Goal: Task Accomplishment & Management: Complete application form

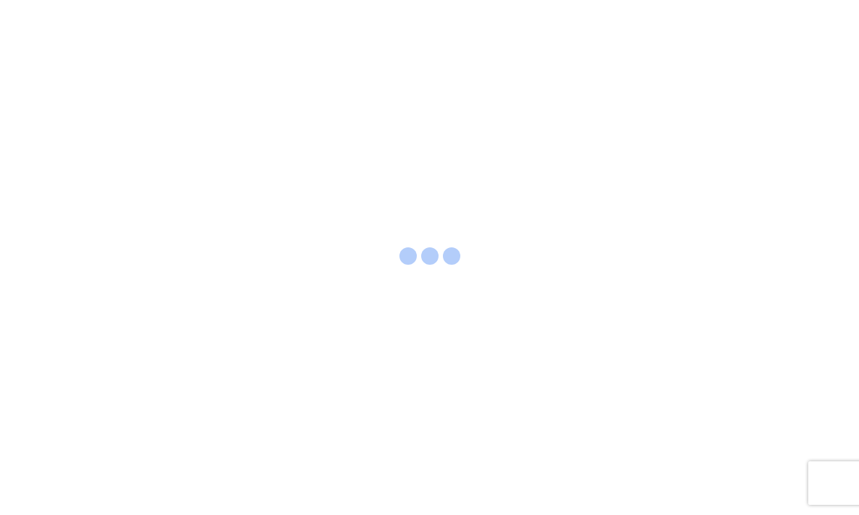
select select "FULL"
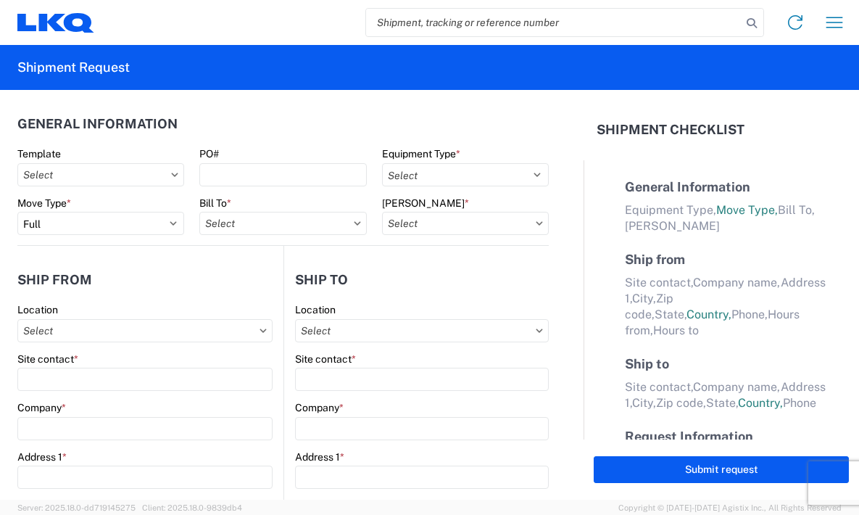
select select "LBS"
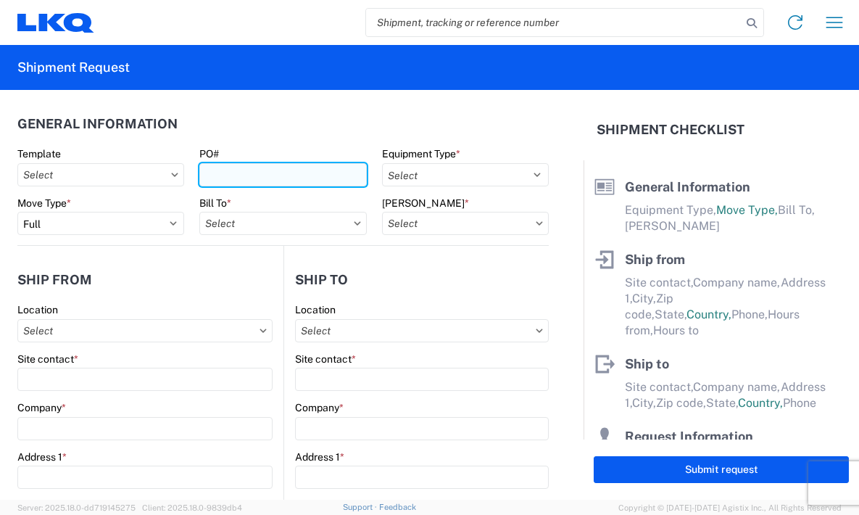
click at [251, 175] on input "PO#" at bounding box center [282, 174] width 167 height 23
paste input "T31500"
type input "T31500"
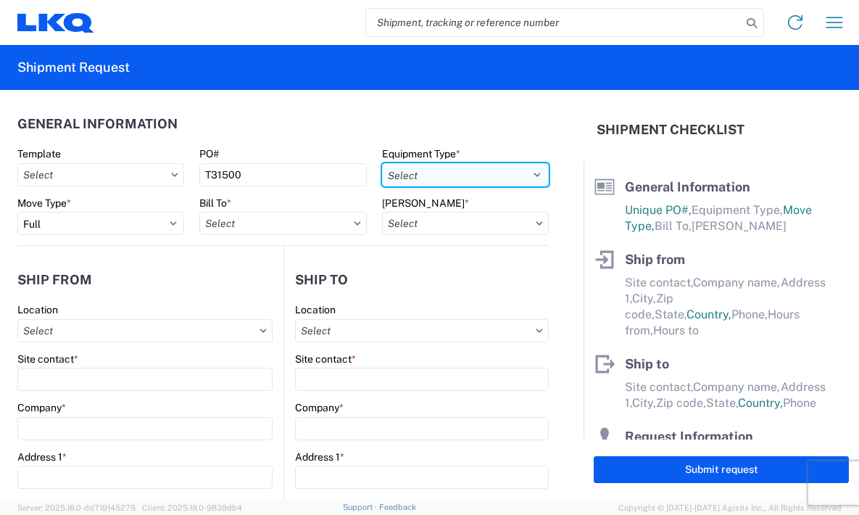
click at [450, 184] on select "Select 53’ Dry Van Flatbed Dropdeck (van) Lowboy (flatbed) Rail" at bounding box center [465, 174] width 167 height 23
select select "STDV"
click at [382, 163] on select "Select 53’ Dry Van Flatbed Dropdeck (van) Lowboy (flatbed) Rail" at bounding box center [465, 174] width 167 height 23
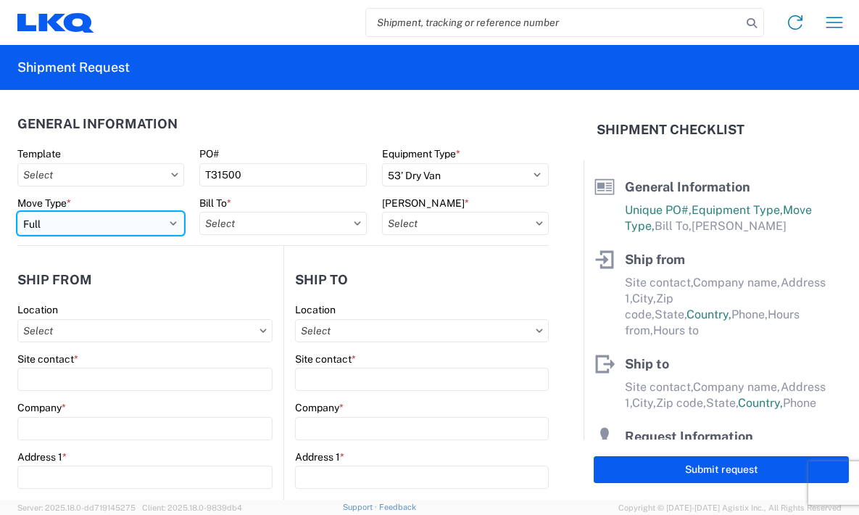
click at [154, 225] on select "Select Full Partial TL" at bounding box center [100, 223] width 167 height 23
click at [17, 212] on select "Select Full Partial TL" at bounding box center [100, 223] width 167 height 23
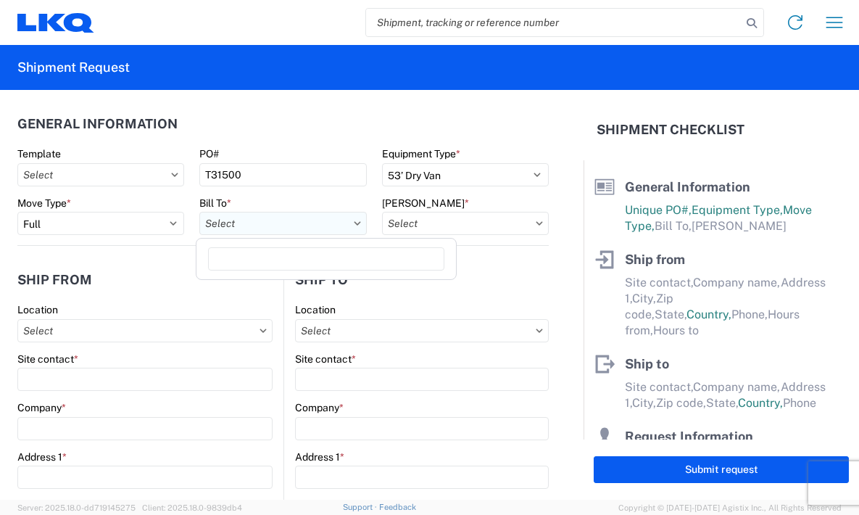
click at [253, 219] on input "Bill To *" at bounding box center [282, 223] width 167 height 23
type input "3392"
click at [252, 292] on div "3392 - Transmetco" at bounding box center [326, 287] width 254 height 23
click at [402, 226] on input "[PERSON_NAME] *" at bounding box center [465, 223] width 167 height 23
type input "3392 - Transmetco"
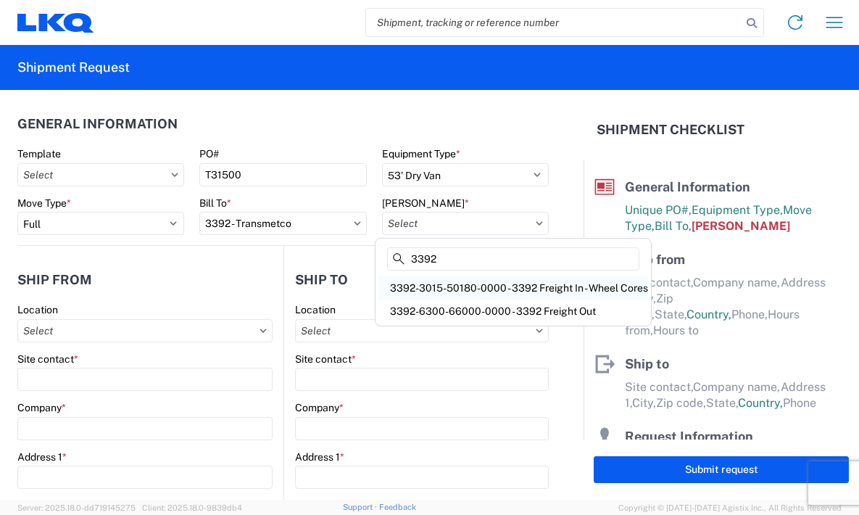
type input "3392"
click at [504, 290] on div "3392-3015-50180-0000 - 3392 Freight In - Wheel Cores" at bounding box center [514, 287] width 270 height 23
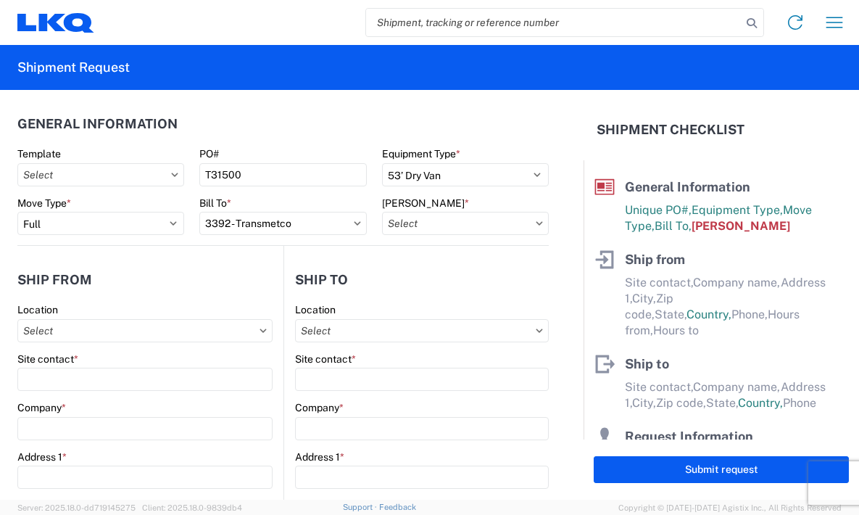
type input "3392-3015-50180-0000 - 3392 Freight In - Wheel Cores"
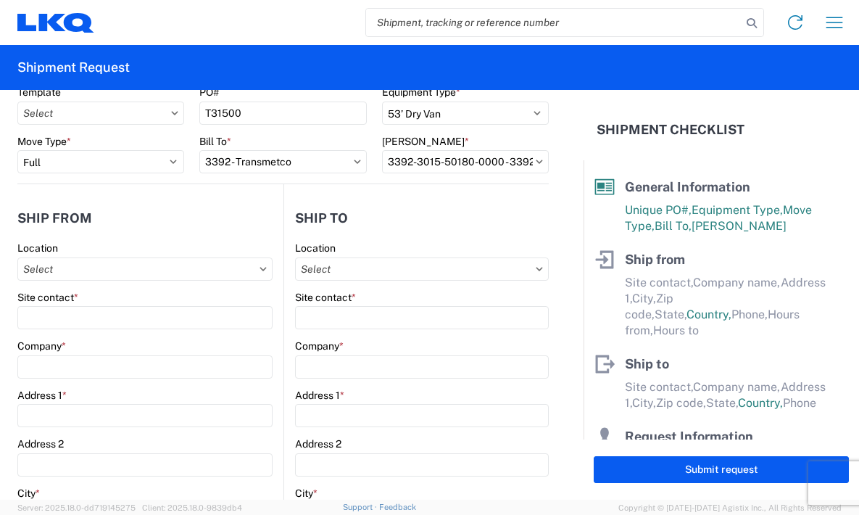
scroll to position [145, 0]
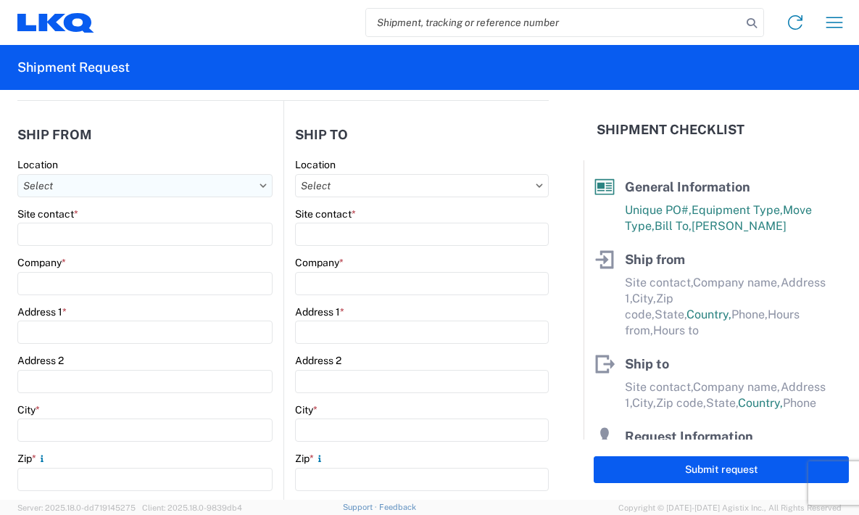
click at [150, 180] on input "Location" at bounding box center [144, 185] width 255 height 23
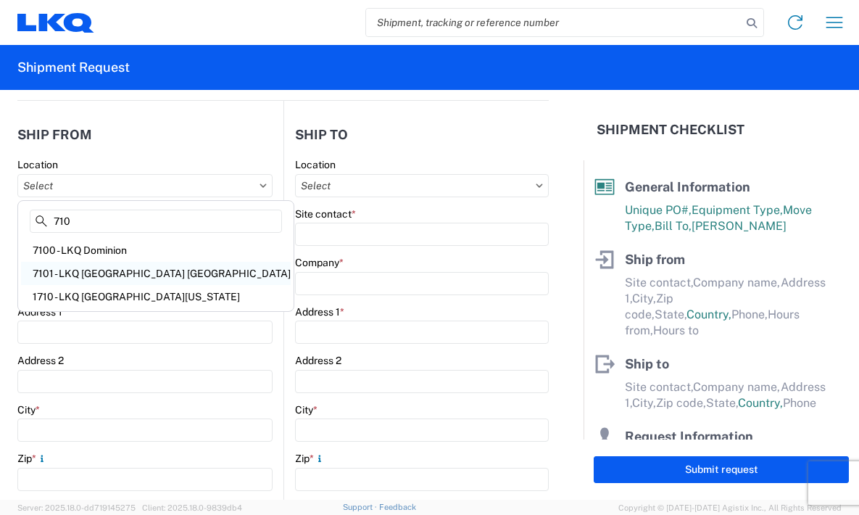
type input "710"
click at [160, 280] on div "7101 - LKQ [GEOGRAPHIC_DATA] [GEOGRAPHIC_DATA]" at bounding box center [156, 273] width 270 height 23
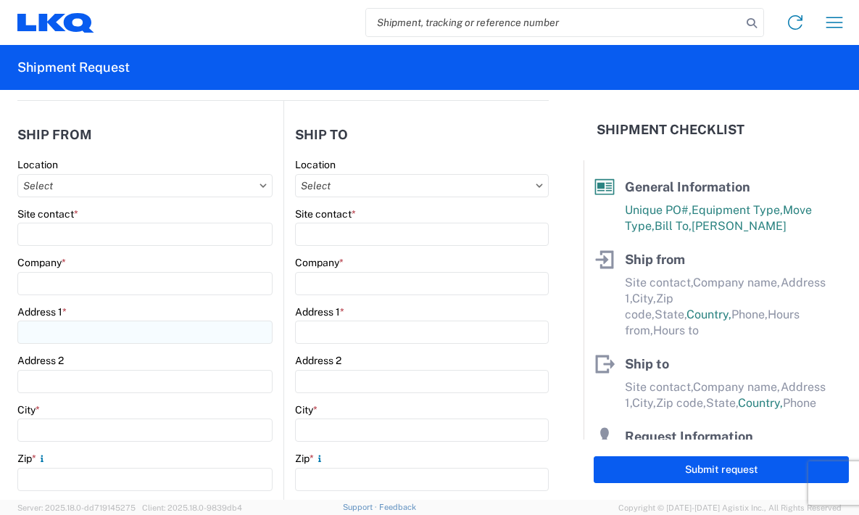
type input "7101 - LKQ [GEOGRAPHIC_DATA] [GEOGRAPHIC_DATA]"
type input "LKQ Corporation"
type input "[STREET_ADDRESS][PERSON_NAME]"
type input "[GEOGRAPHIC_DATA]"
type input "L0S1KO"
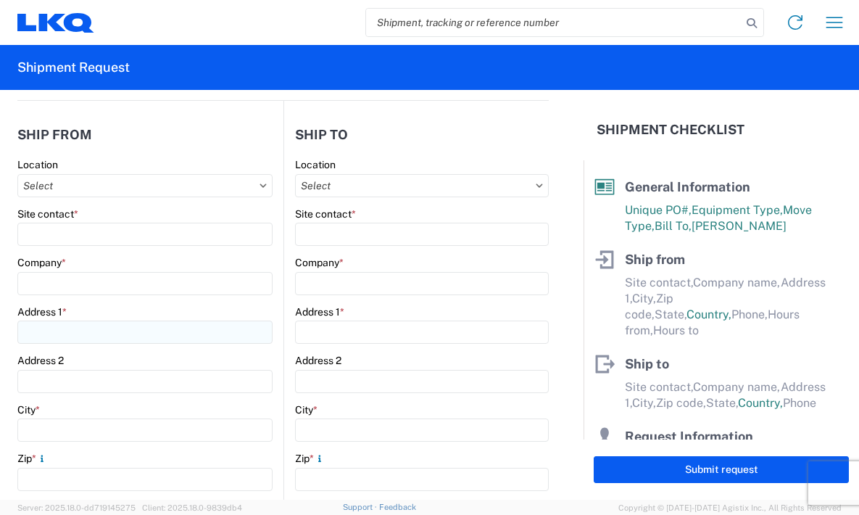
select select
select select "CA"
type input "08:00"
type input "17:00"
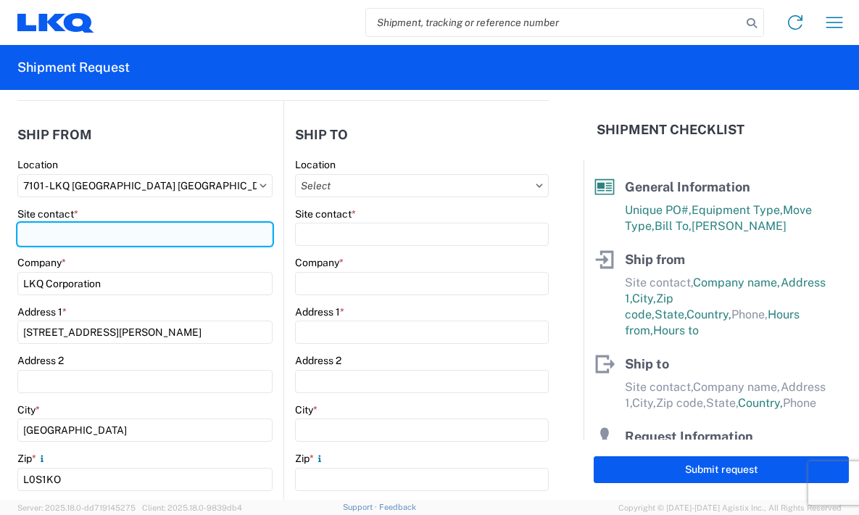
click at [118, 235] on input "Site contact *" at bounding box center [144, 234] width 255 height 23
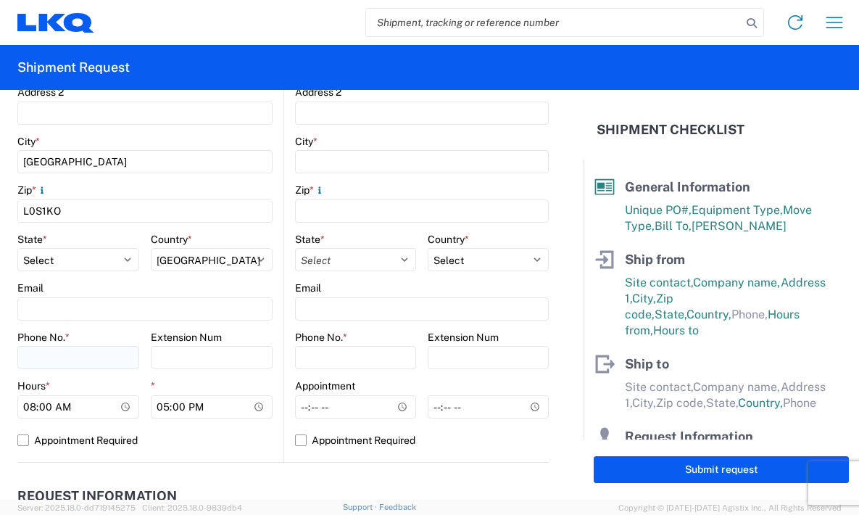
scroll to position [435, 0]
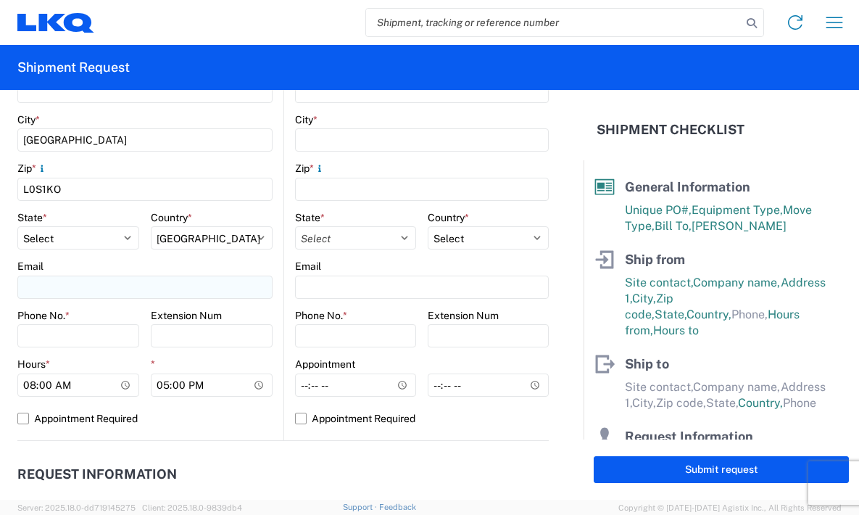
type input "[PERSON_NAME]"
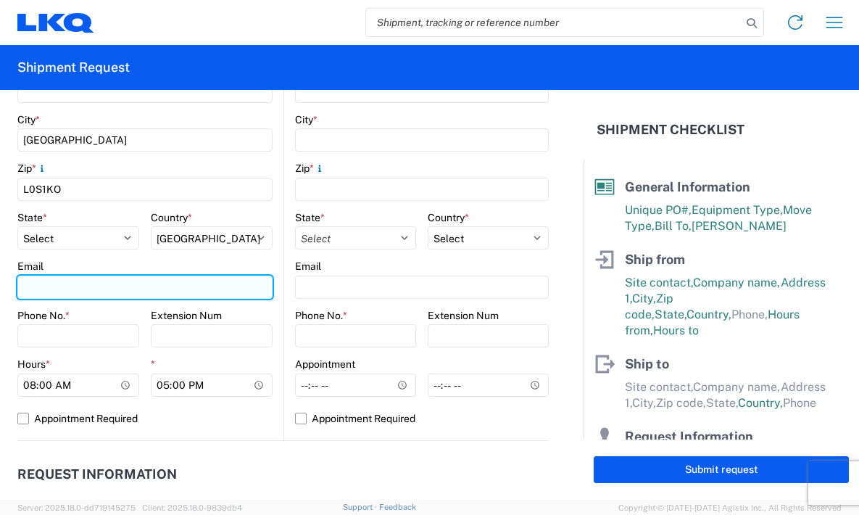
click at [80, 287] on input "Email" at bounding box center [144, 287] width 255 height 23
type input "[EMAIL_ADDRESS][DOMAIN_NAME]"
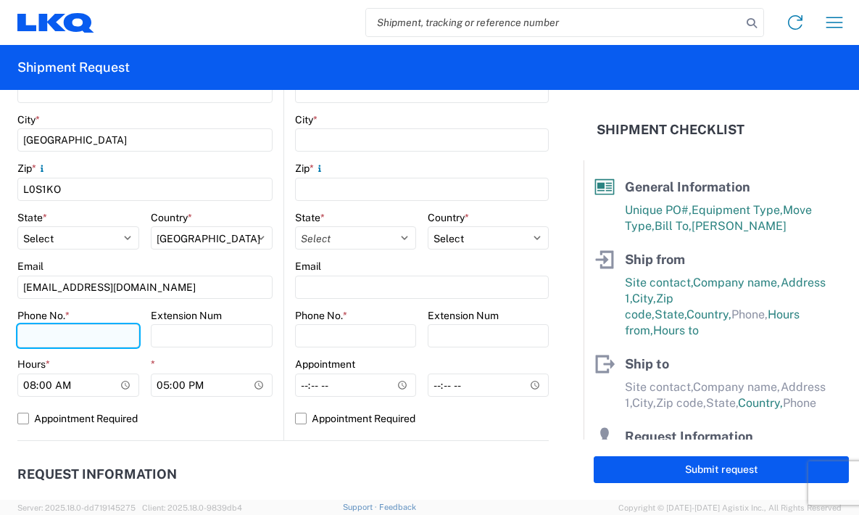
click at [78, 337] on input "Phone No. *" at bounding box center [78, 335] width 122 height 23
type input "[PHONE_NUMBER]"
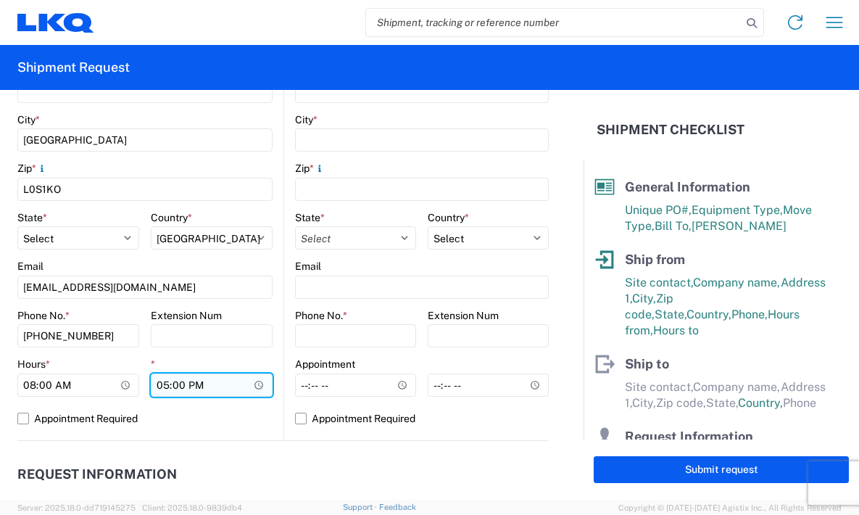
click at [162, 383] on input "17:00" at bounding box center [212, 384] width 122 height 23
click at [161, 386] on input "17:00" at bounding box center [212, 384] width 122 height 23
click at [252, 384] on input "17:00" at bounding box center [212, 384] width 122 height 23
type input "14:00"
click at [210, 416] on label "Appointment Required" at bounding box center [144, 418] width 255 height 23
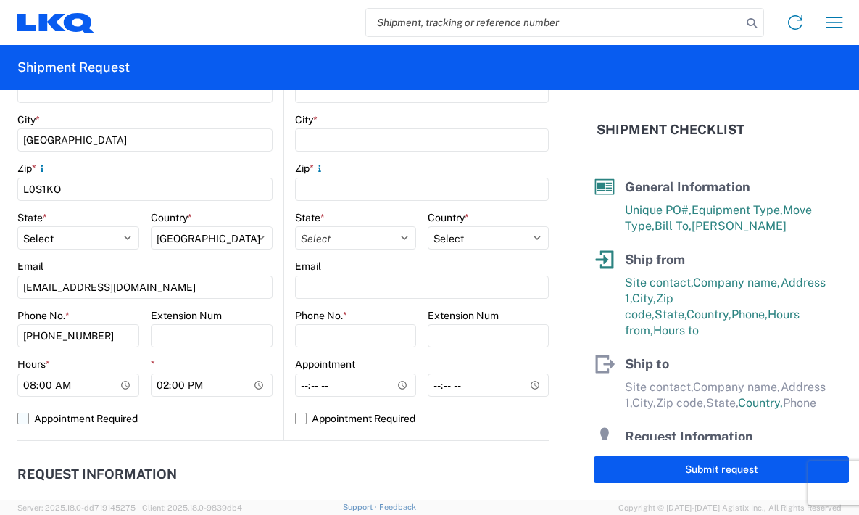
click at [0, 0] on input "Appointment Required" at bounding box center [0, 0] width 0 height 0
select select "CA"
click at [21, 415] on label "Appointment Required" at bounding box center [144, 418] width 255 height 23
click at [0, 0] on input "Appointment Required" at bounding box center [0, 0] width 0 height 0
select select "CA"
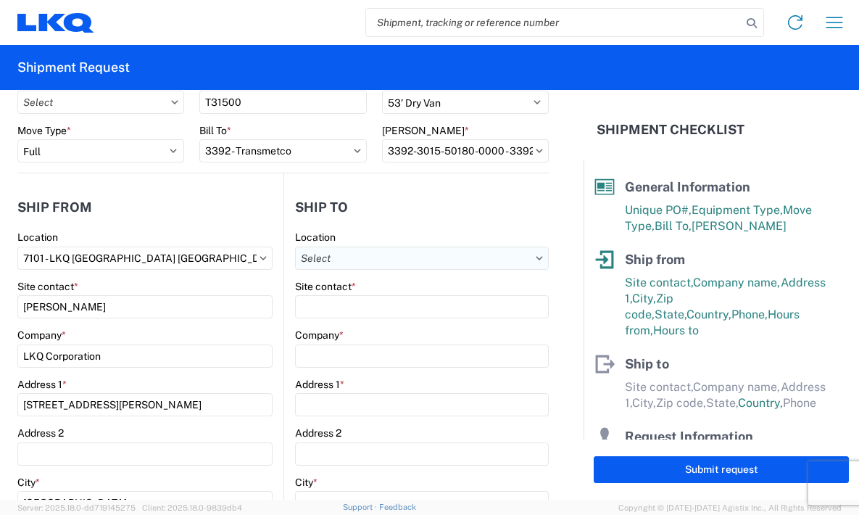
scroll to position [0, 0]
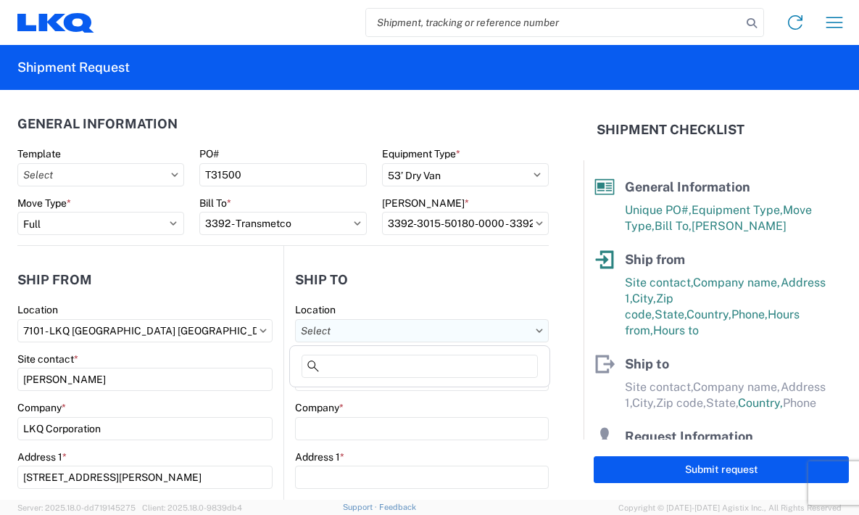
click at [342, 326] on input "Location" at bounding box center [422, 330] width 255 height 23
type input "3392"
click at [365, 390] on div "3392 - Transmetco" at bounding box center [420, 395] width 254 height 23
type input "3392 - Transmetco"
type input "LKQ Corporation"
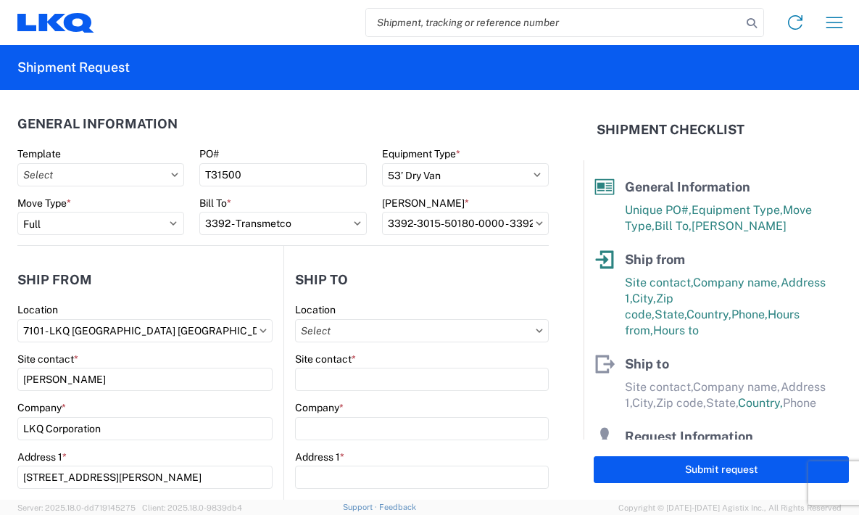
type input "[STREET_ADDRESS]"
type input "Huntington"
type input "46750"
select select "US"
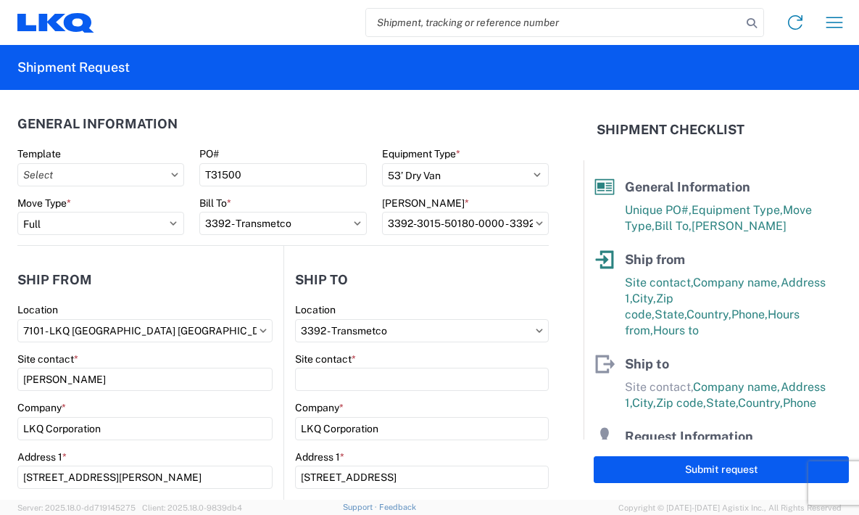
scroll to position [73, 0]
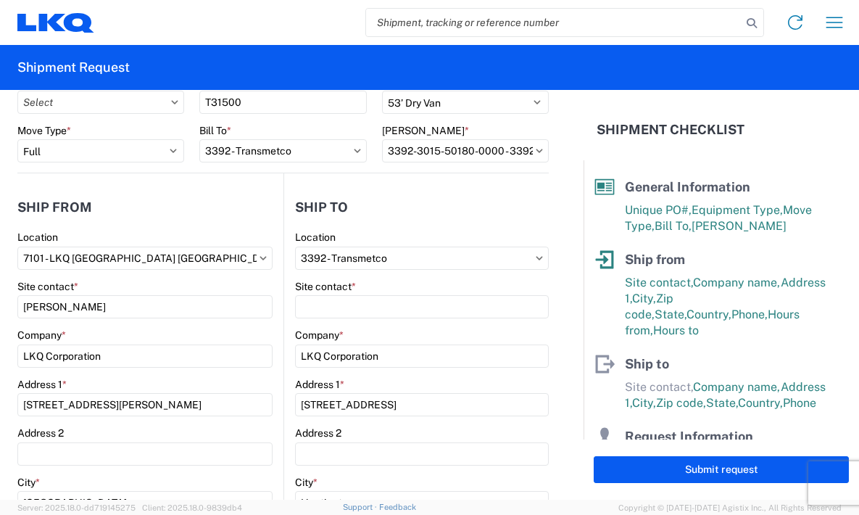
click at [328, 331] on label "Company *" at bounding box center [319, 334] width 49 height 13
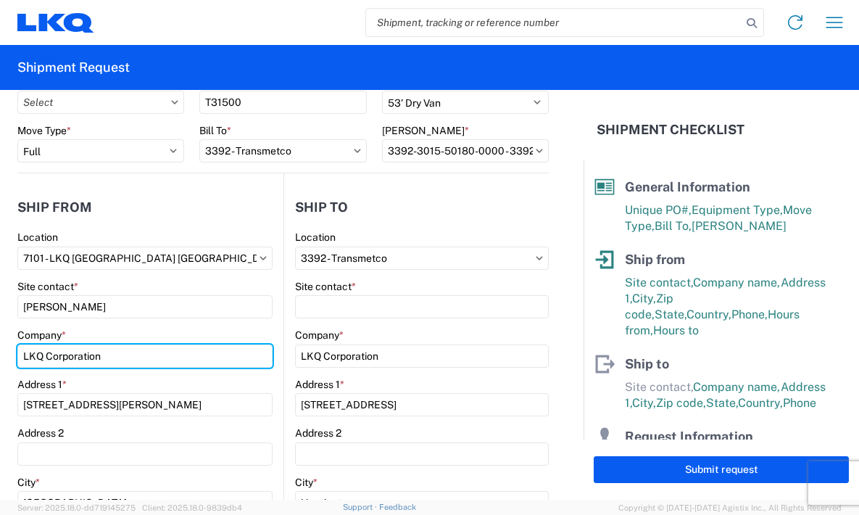
click at [273, 344] on input "LKQ Corporation" at bounding box center [144, 355] width 255 height 23
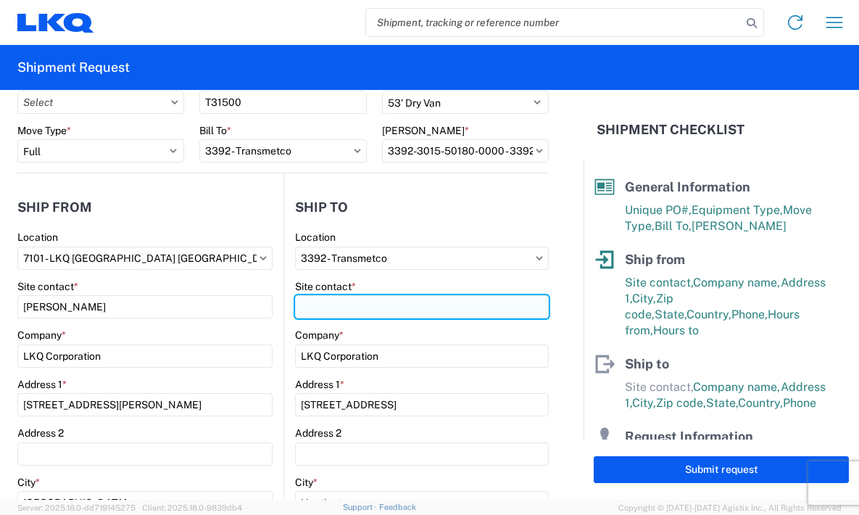
click at [337, 302] on input "Site contact *" at bounding box center [422, 306] width 255 height 23
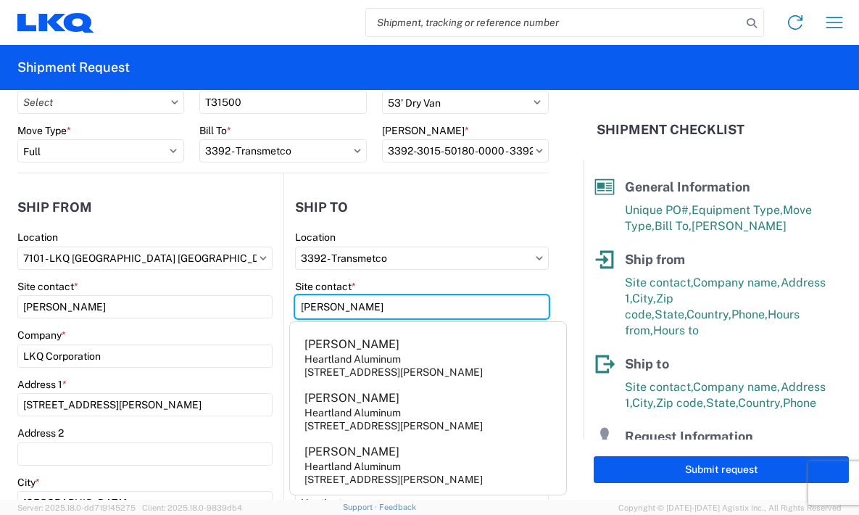
type input "[PERSON_NAME]"
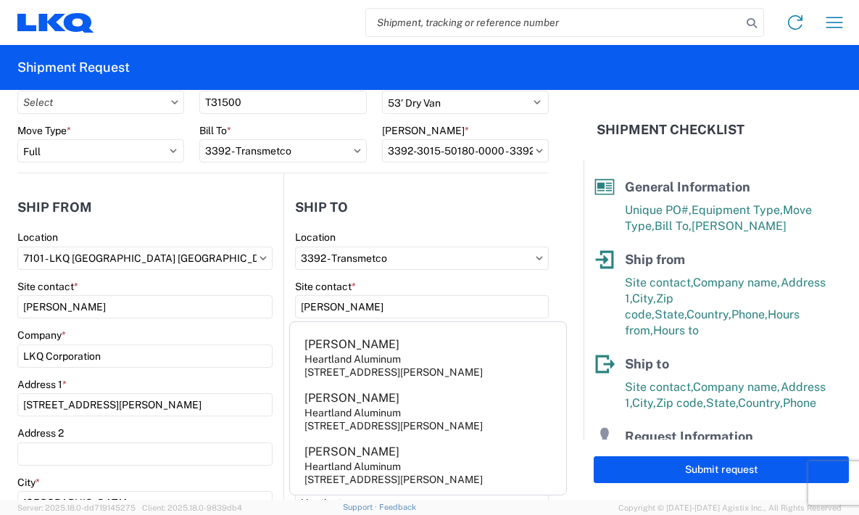
click at [471, 210] on header "Ship to" at bounding box center [416, 207] width 265 height 33
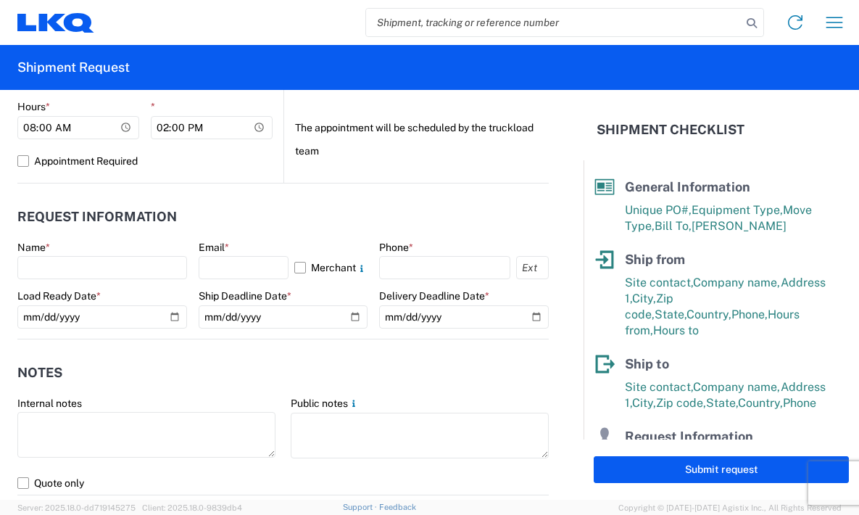
scroll to position [725, 0]
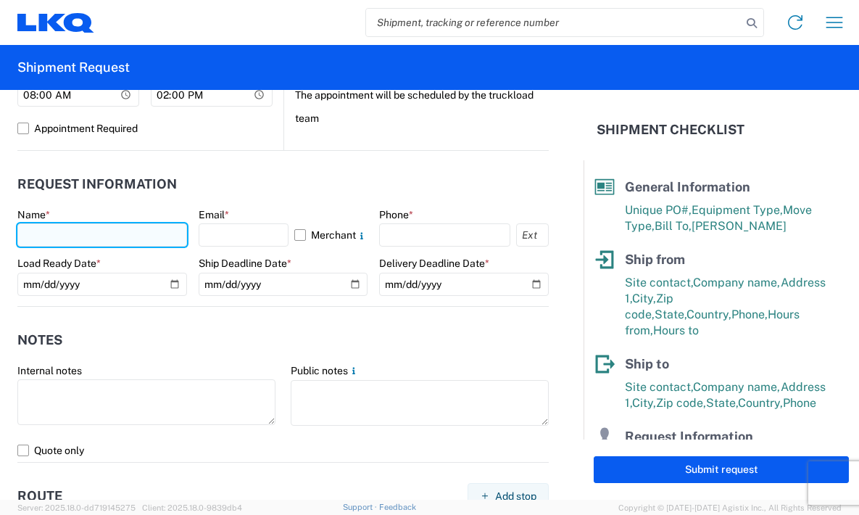
click at [109, 237] on input "text" at bounding box center [102, 234] width 170 height 23
click at [84, 235] on input "text" at bounding box center [102, 234] width 170 height 23
type input "[PERSON_NAME]"
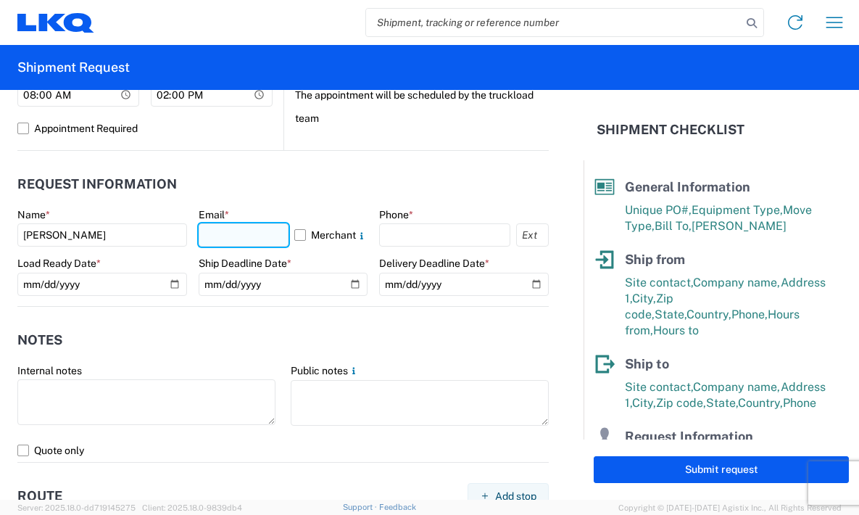
click at [228, 240] on input "text" at bounding box center [244, 234] width 91 height 23
type input "[EMAIL_ADDRESS][DOMAIN_NAME]"
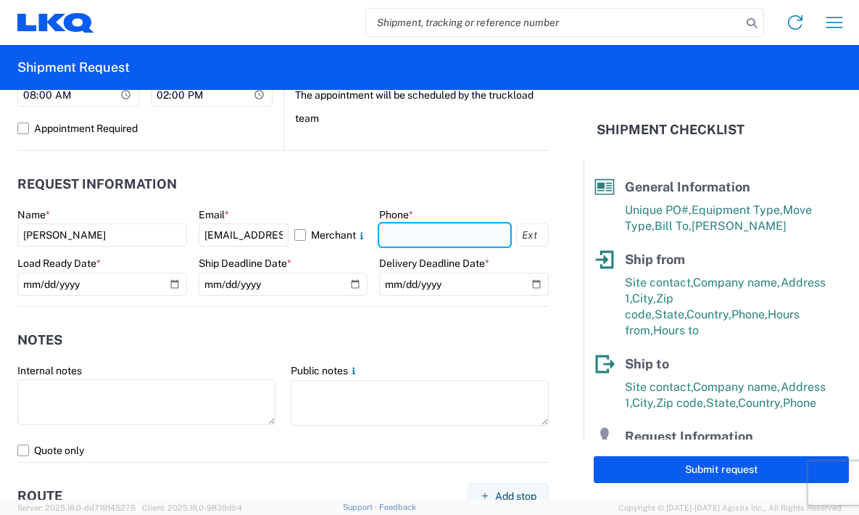
click at [427, 226] on input "text" at bounding box center [444, 234] width 131 height 23
type input "[PHONE_NUMBER]"
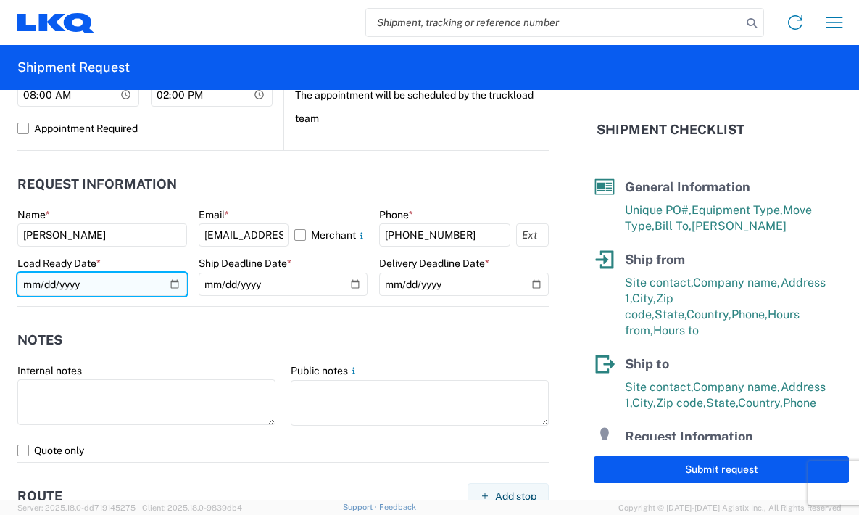
click at [173, 281] on input "date" at bounding box center [102, 284] width 170 height 23
type input "[DATE]"
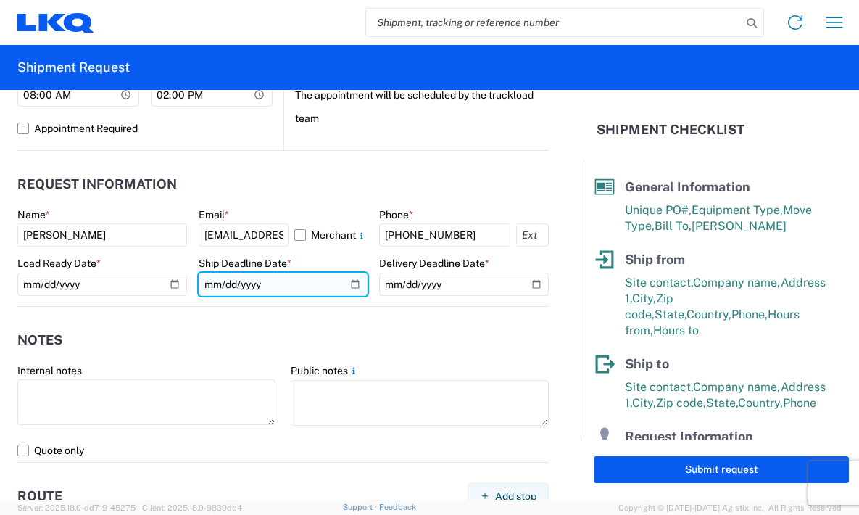
click at [349, 286] on input "date" at bounding box center [284, 284] width 170 height 23
type input "[DATE]"
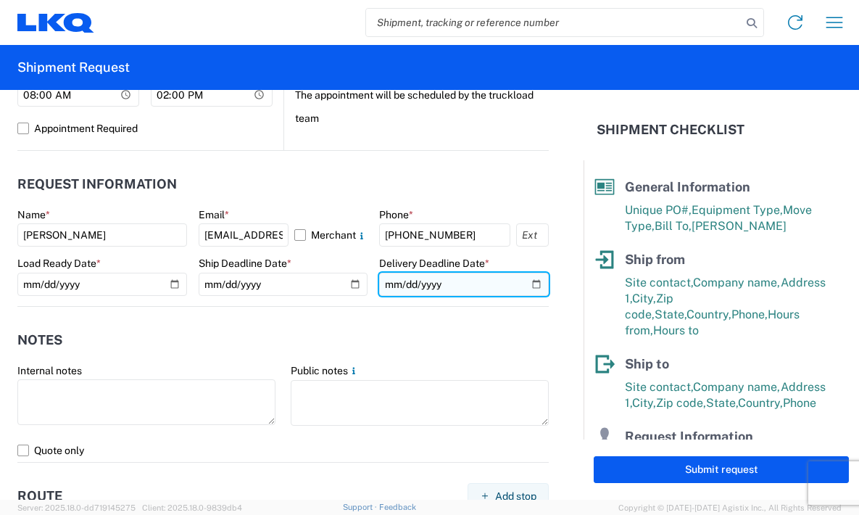
click at [526, 282] on input "date" at bounding box center [464, 284] width 170 height 23
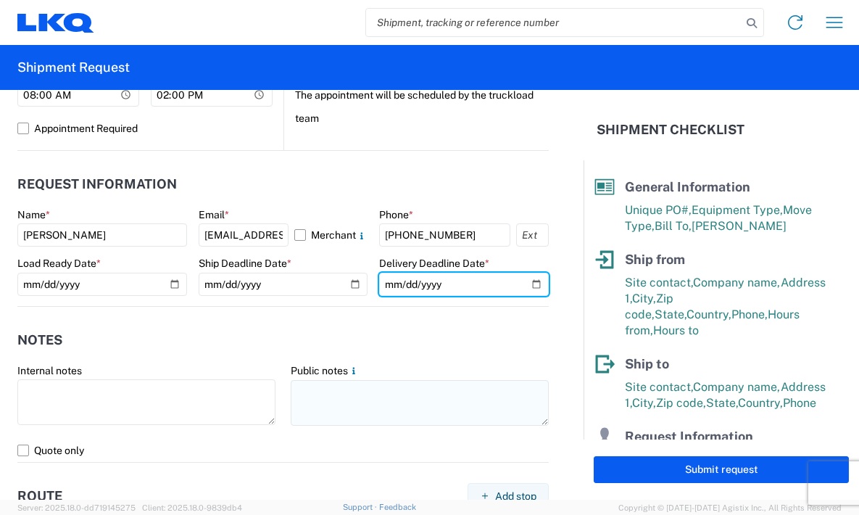
type input "[DATE]"
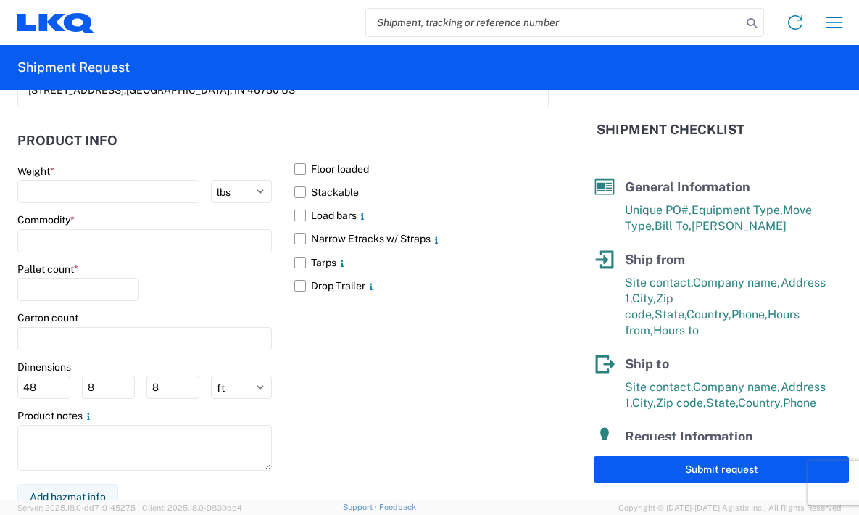
scroll to position [1329, 0]
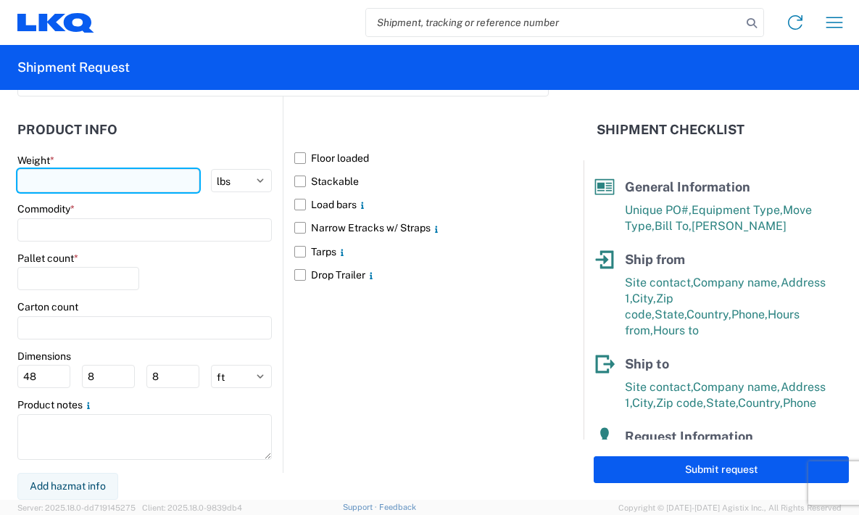
click at [128, 171] on input "number" at bounding box center [108, 180] width 182 height 23
type input "40000"
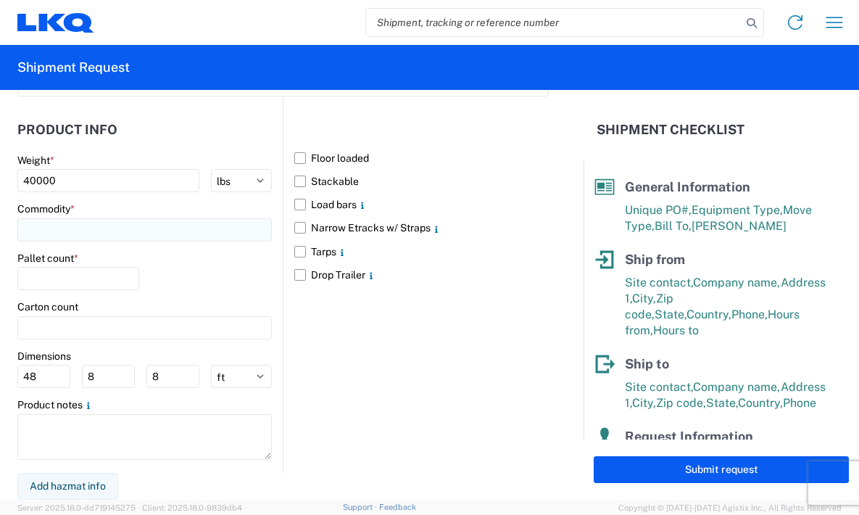
click at [115, 226] on input at bounding box center [144, 229] width 255 height 23
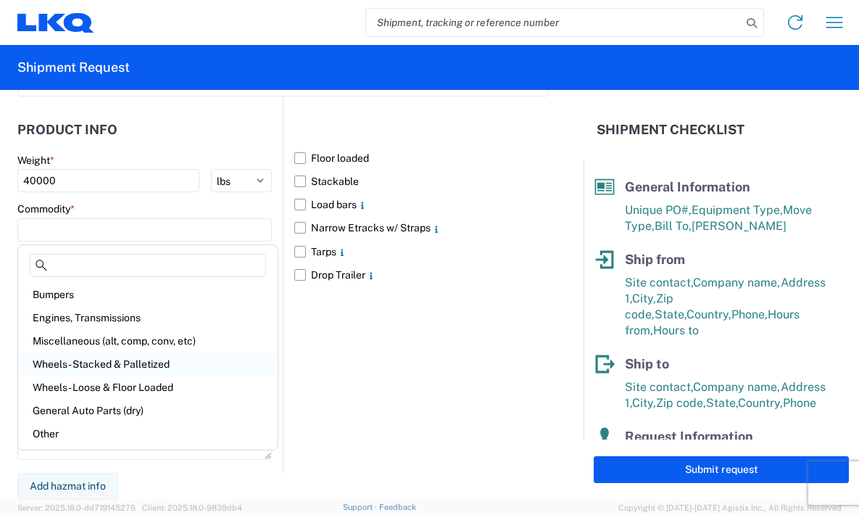
click at [107, 365] on div "Wheels - Stacked & Palletized" at bounding box center [148, 363] width 254 height 23
type input "Wheels - Stacked & Palletized"
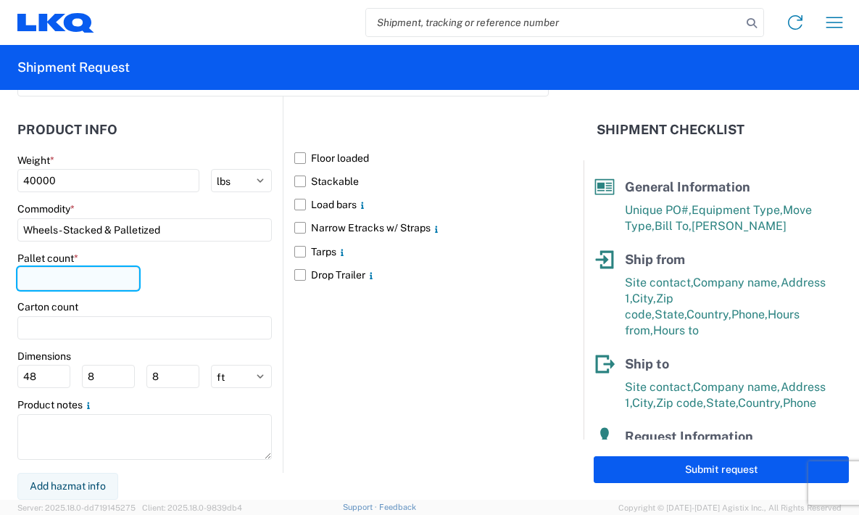
click at [111, 278] on input "number" at bounding box center [78, 278] width 122 height 23
type input "44"
click at [197, 278] on div "Pallet count * 44" at bounding box center [144, 276] width 255 height 49
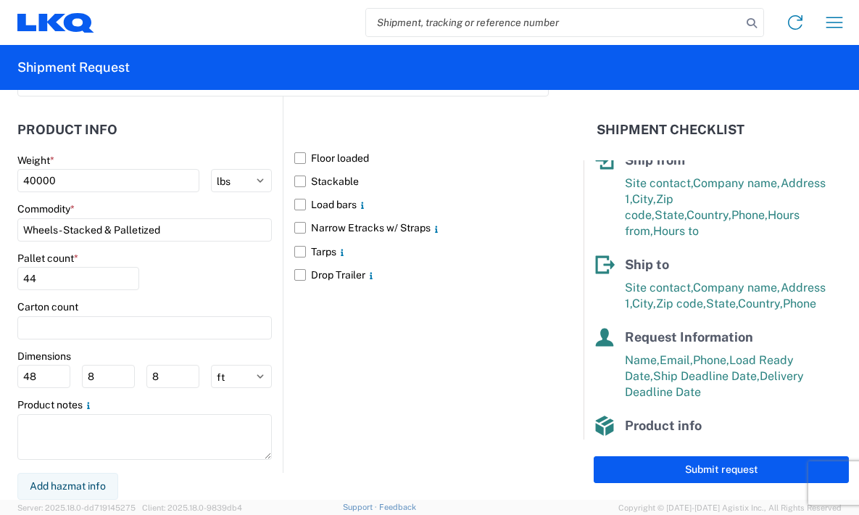
scroll to position [204, 0]
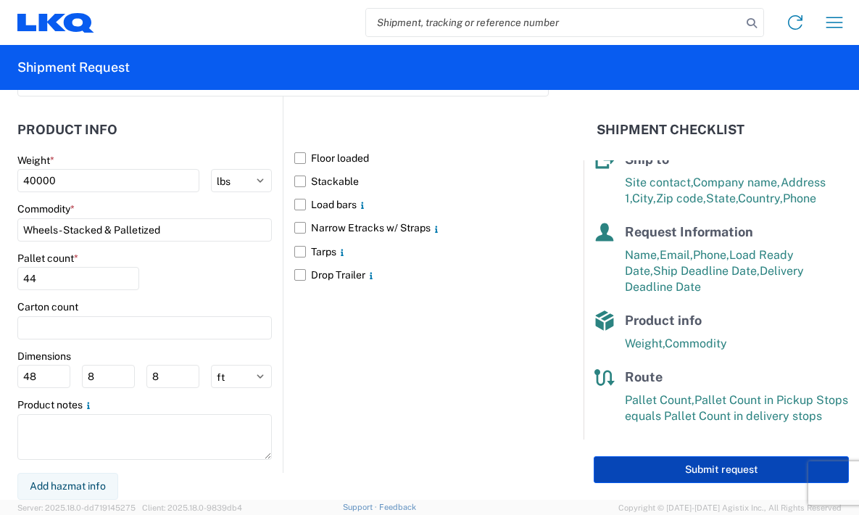
click at [724, 466] on button "Submit request" at bounding box center [721, 469] width 255 height 27
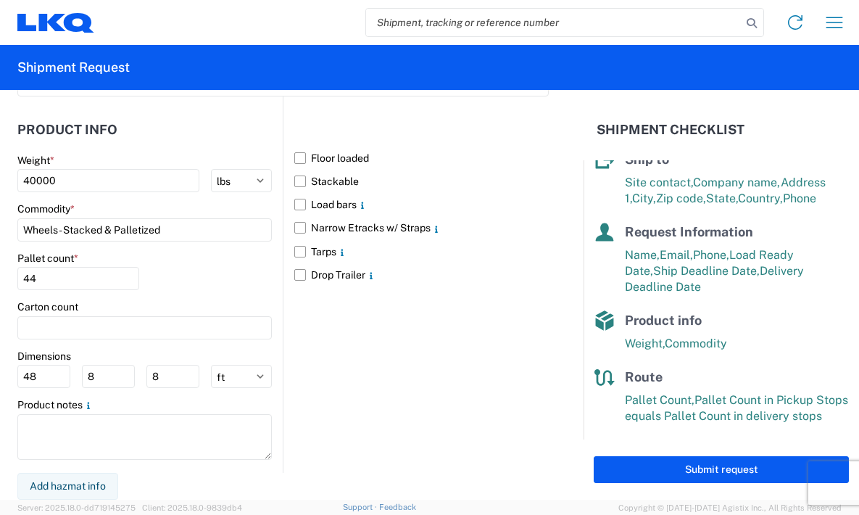
select select "US"
